Goal: Information Seeking & Learning: Learn about a topic

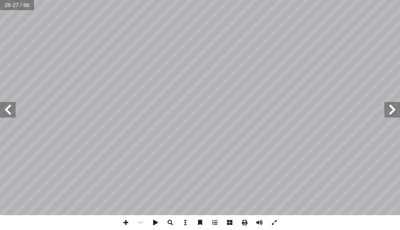
click at [395, 112] on span at bounding box center [392, 110] width 16 height 16
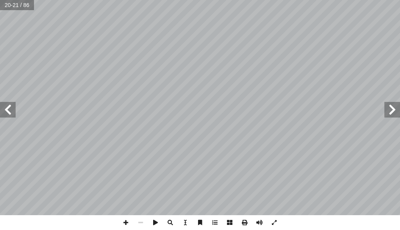
click at [395, 112] on span at bounding box center [392, 110] width 16 height 16
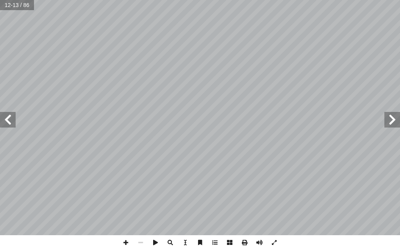
click at [7, 116] on span at bounding box center [8, 120] width 16 height 16
click at [11, 122] on span at bounding box center [8, 120] width 16 height 16
click at [395, 119] on span at bounding box center [392, 120] width 16 height 16
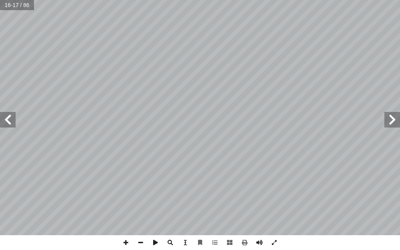
click at [9, 115] on span at bounding box center [8, 120] width 16 height 16
click at [392, 123] on span at bounding box center [392, 120] width 16 height 16
click at [10, 114] on span at bounding box center [8, 120] width 16 height 16
click at [125, 229] on span at bounding box center [125, 242] width 15 height 15
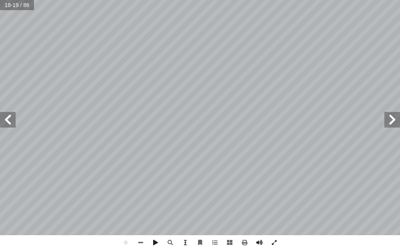
click at [392, 117] on span at bounding box center [392, 120] width 16 height 16
click at [139, 229] on span at bounding box center [140, 242] width 15 height 15
click at [5, 117] on span at bounding box center [8, 120] width 16 height 16
click at [12, 118] on span at bounding box center [8, 120] width 16 height 16
click at [125, 229] on span at bounding box center [125, 242] width 15 height 15
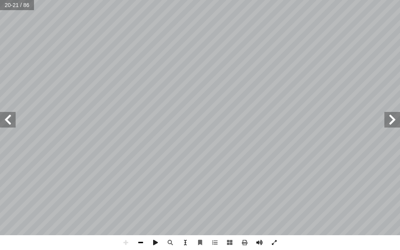
click at [137, 229] on span at bounding box center [140, 242] width 15 height 15
click at [126, 229] on span at bounding box center [125, 242] width 15 height 15
click at [139, 229] on span at bounding box center [140, 242] width 15 height 15
click at [9, 123] on span at bounding box center [8, 120] width 16 height 16
click at [393, 119] on span at bounding box center [392, 120] width 16 height 16
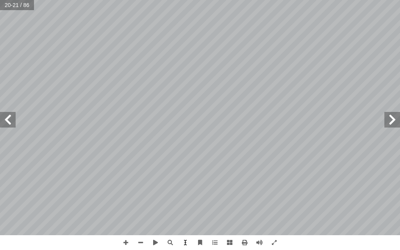
click at [392, 114] on span at bounding box center [392, 120] width 16 height 16
click at [8, 124] on span at bounding box center [8, 120] width 16 height 16
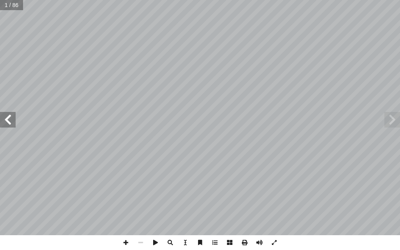
click at [8, 124] on span at bounding box center [8, 120] width 16 height 16
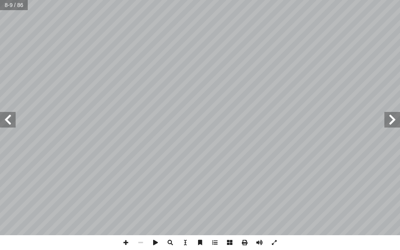
click at [8, 124] on span at bounding box center [8, 120] width 16 height 16
click at [7, 124] on span at bounding box center [8, 120] width 16 height 16
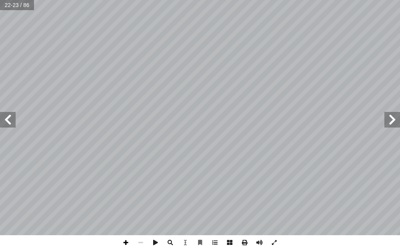
click at [128, 242] on span at bounding box center [125, 242] width 15 height 15
